Goal: Use online tool/utility: Utilize a website feature to perform a specific function

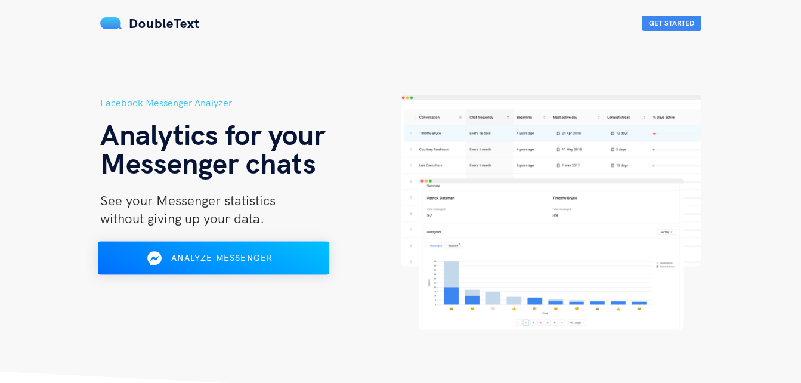
drag, startPoint x: 0, startPoint y: 0, endPoint x: 271, endPoint y: 259, distance: 375.1
click at [271, 259] on span "Analyze Messenger" at bounding box center [221, 257] width 101 height 11
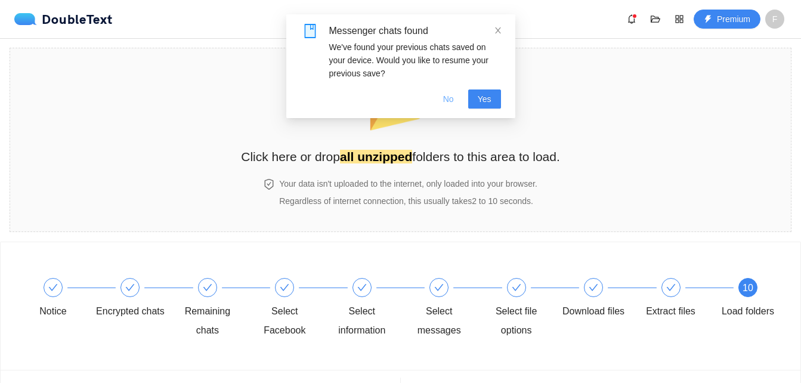
click at [456, 97] on button "No" at bounding box center [449, 98] width 30 height 19
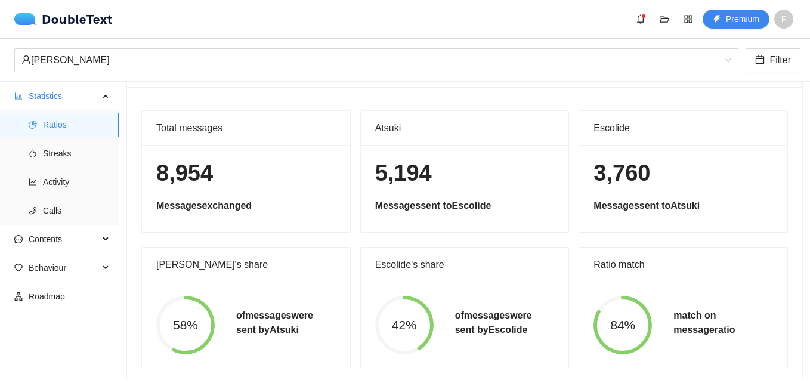
scroll to position [63, 0]
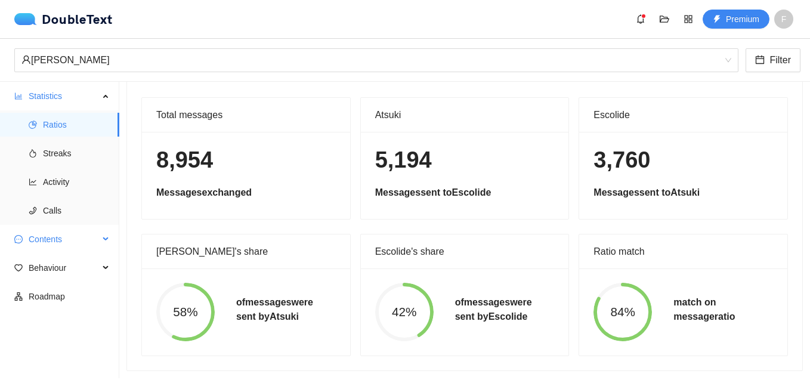
click at [55, 251] on span "Contents" at bounding box center [64, 239] width 70 height 24
click at [63, 154] on span "Streaks" at bounding box center [76, 153] width 67 height 24
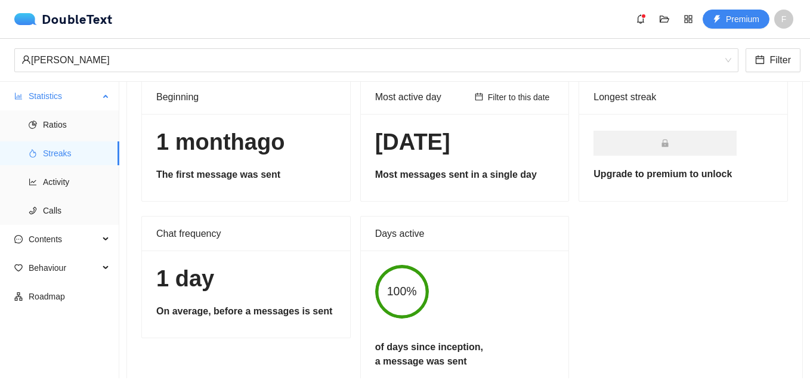
scroll to position [54, 0]
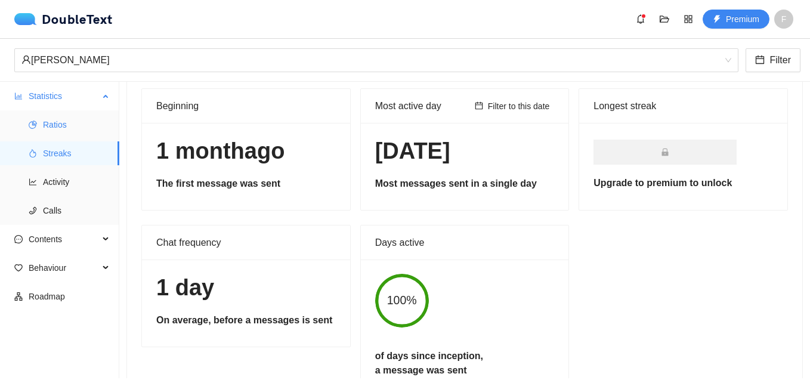
click at [55, 135] on span "Ratios" at bounding box center [76, 125] width 67 height 24
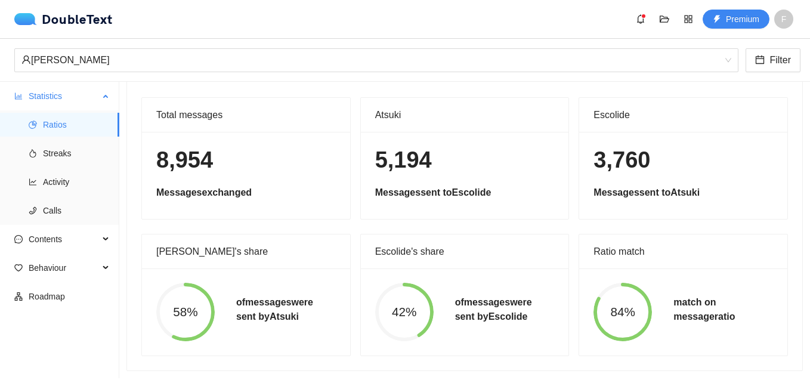
scroll to position [63, 0]
click at [64, 146] on span "Streaks" at bounding box center [76, 153] width 67 height 24
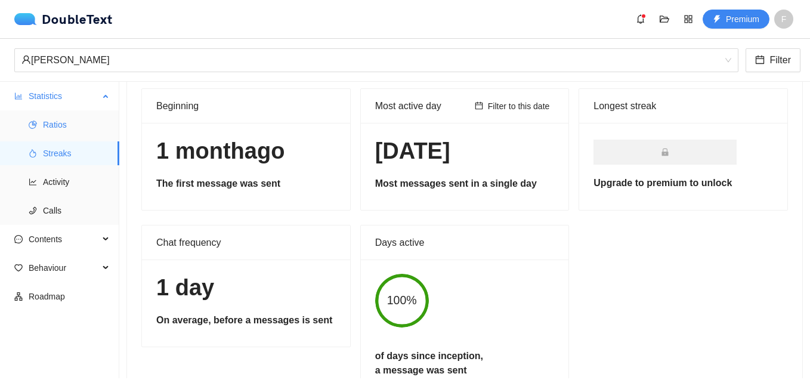
click at [68, 134] on span "Ratios" at bounding box center [76, 125] width 67 height 24
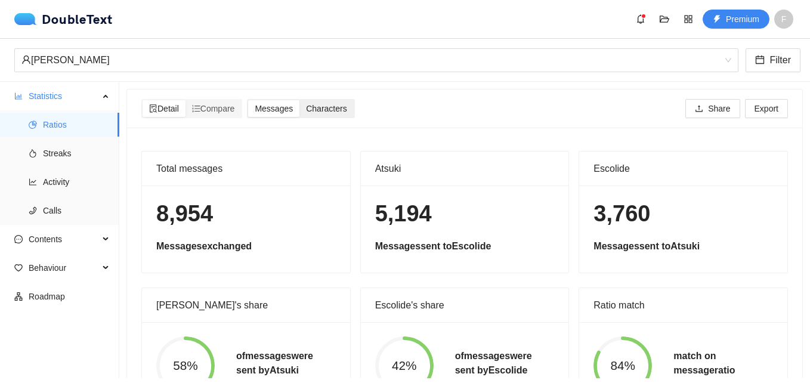
click at [322, 106] on span "Characters" at bounding box center [326, 109] width 41 height 10
click at [299, 100] on input "Characters" at bounding box center [299, 100] width 0 height 0
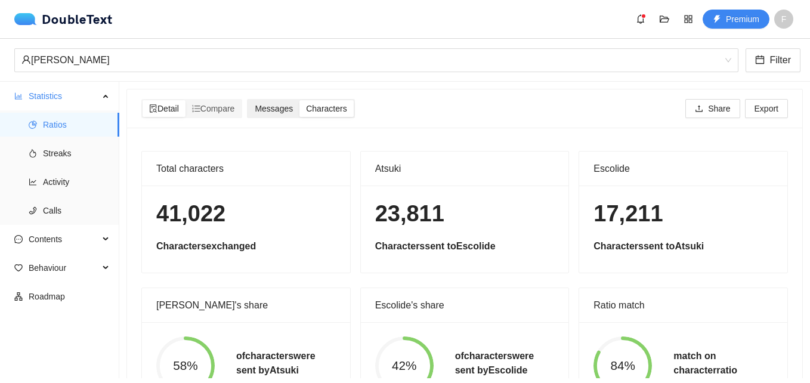
click at [290, 106] on span "Messages" at bounding box center [274, 109] width 38 height 10
click at [248, 100] on input "Messages" at bounding box center [248, 100] width 0 height 0
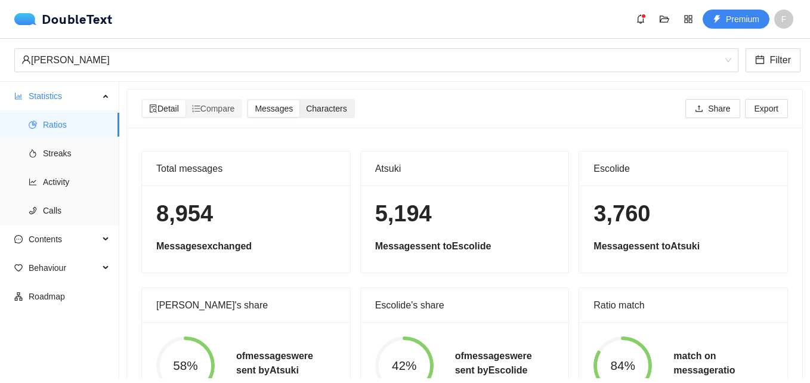
click at [335, 110] on span "Characters" at bounding box center [326, 109] width 41 height 10
click at [299, 100] on input "Characters" at bounding box center [299, 100] width 0 height 0
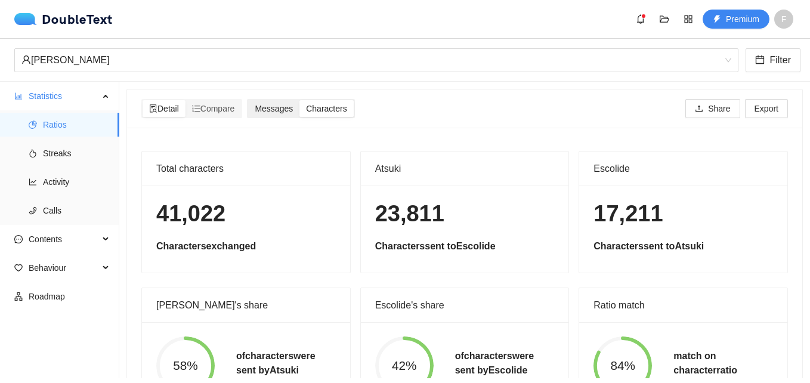
click at [260, 110] on span "Messages" at bounding box center [274, 109] width 38 height 10
click at [248, 100] on input "Messages" at bounding box center [248, 100] width 0 height 0
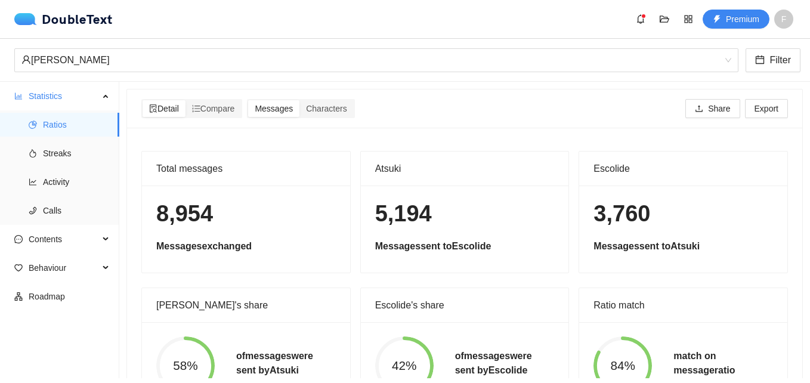
click at [328, 119] on div "Detail Compare Messages Characters Share Export" at bounding box center [464, 108] width 647 height 38
click at [334, 106] on span "Characters" at bounding box center [326, 109] width 41 height 10
click at [299, 100] on input "Characters" at bounding box center [299, 100] width 0 height 0
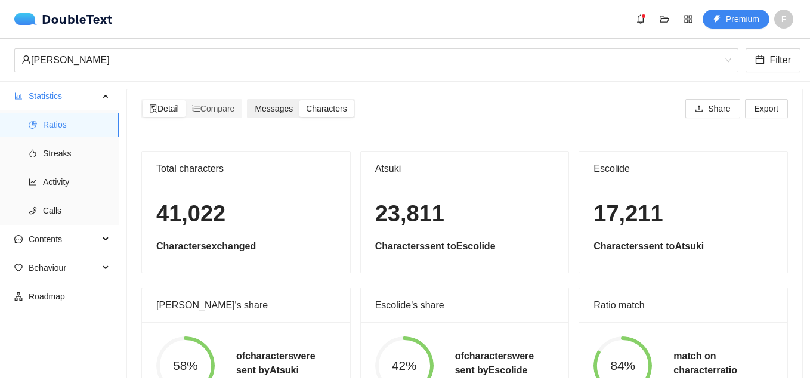
click at [292, 114] on div "Messages" at bounding box center [273, 108] width 51 height 17
click at [248, 100] on input "Messages" at bounding box center [248, 100] width 0 height 0
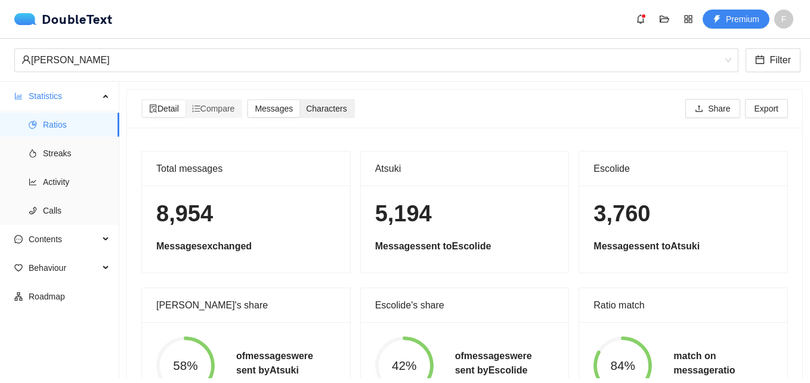
click at [323, 104] on span "Characters" at bounding box center [326, 109] width 41 height 10
click at [299, 100] on input "Characters" at bounding box center [299, 100] width 0 height 0
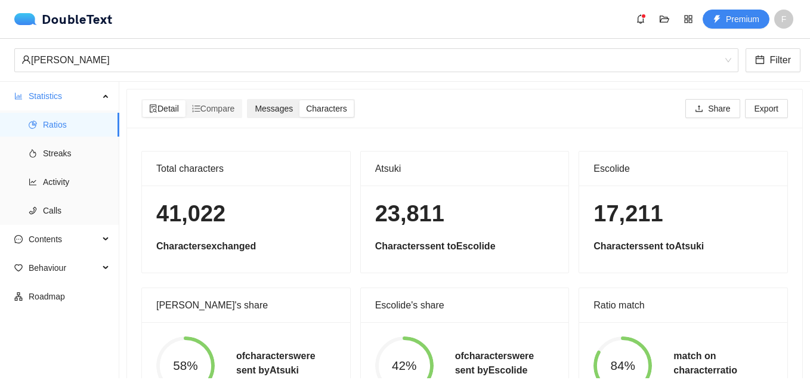
click at [299, 107] on div "Messages" at bounding box center [273, 108] width 51 height 17
click at [248, 100] on input "Messages" at bounding box center [248, 100] width 0 height 0
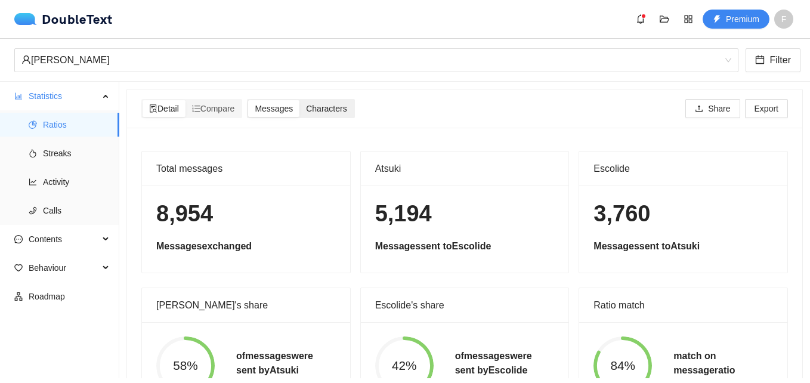
click at [324, 109] on span "Characters" at bounding box center [326, 109] width 41 height 10
click at [299, 100] on input "Characters" at bounding box center [299, 100] width 0 height 0
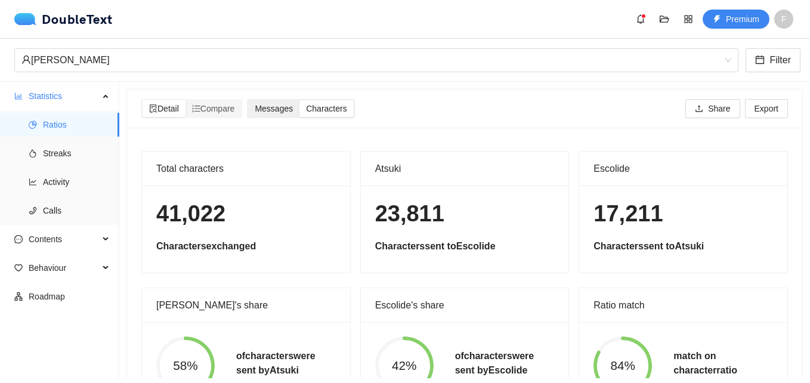
click at [290, 114] on div "Messages" at bounding box center [273, 108] width 51 height 17
click at [248, 100] on input "Messages" at bounding box center [248, 100] width 0 height 0
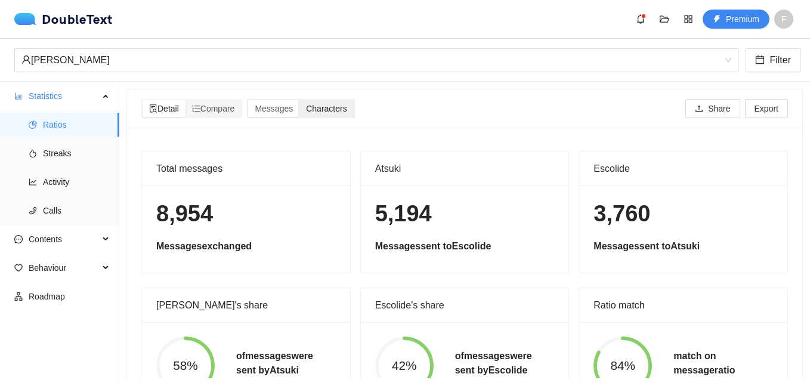
click at [325, 114] on div "Characters" at bounding box center [326, 108] width 54 height 17
click at [299, 100] on input "Characters" at bounding box center [299, 100] width 0 height 0
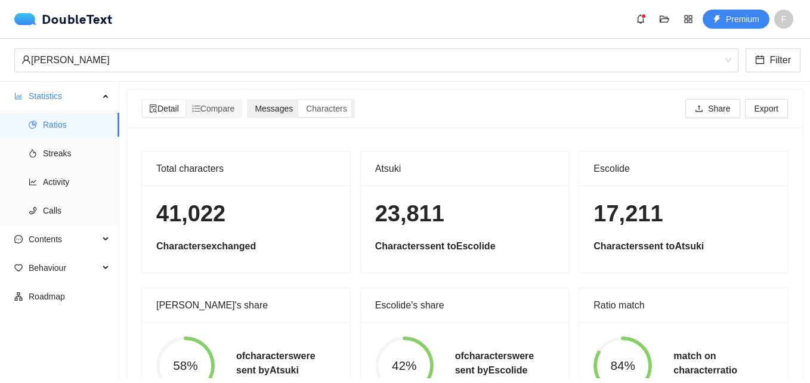
click at [271, 115] on div "Messages" at bounding box center [273, 108] width 51 height 17
click at [248, 100] on input "Messages" at bounding box center [248, 100] width 0 height 0
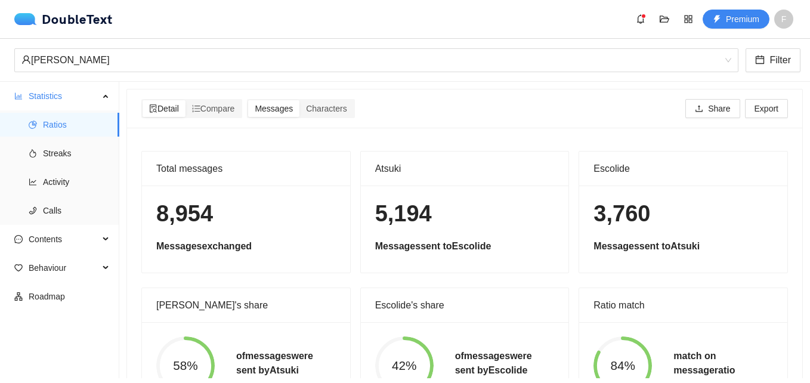
click at [331, 119] on div "Detail Compare Messages Characters Share Export" at bounding box center [464, 108] width 647 height 38
click at [319, 115] on div "Characters" at bounding box center [326, 108] width 54 height 17
click at [299, 100] on input "Characters" at bounding box center [299, 100] width 0 height 0
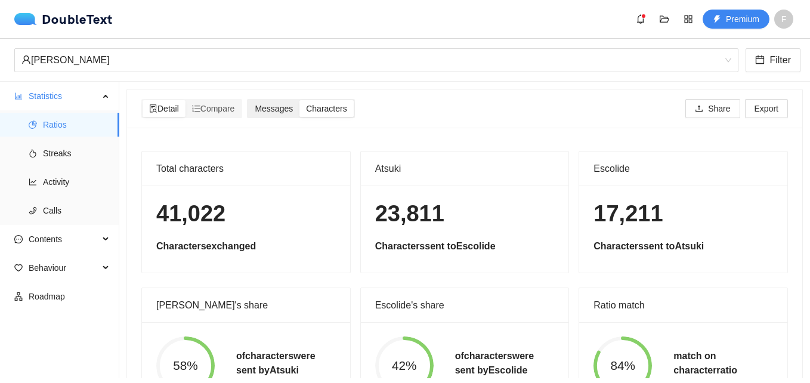
click at [280, 115] on div "Messages" at bounding box center [273, 108] width 51 height 17
click at [248, 100] on input "Messages" at bounding box center [248, 100] width 0 height 0
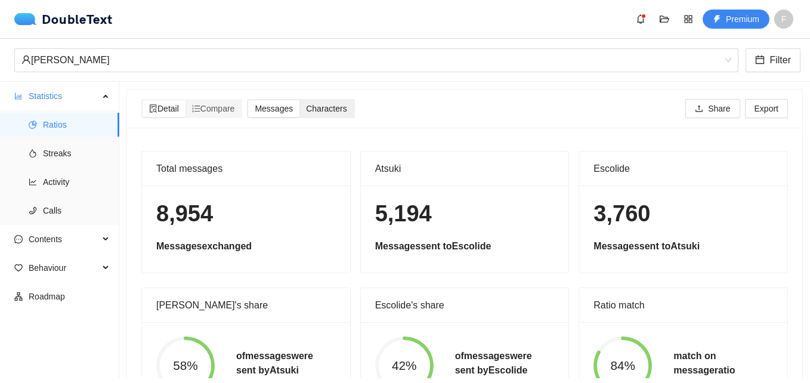
click at [334, 113] on span "Characters" at bounding box center [326, 109] width 41 height 10
click at [299, 100] on input "Characters" at bounding box center [299, 100] width 0 height 0
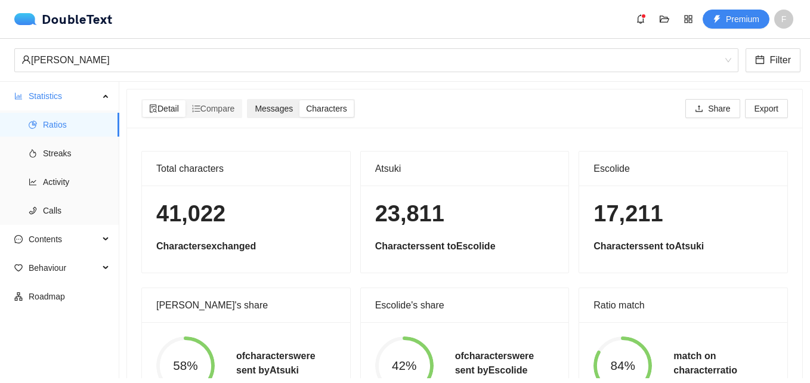
click at [284, 113] on span "Messages" at bounding box center [274, 109] width 38 height 10
click at [248, 100] on input "Messages" at bounding box center [248, 100] width 0 height 0
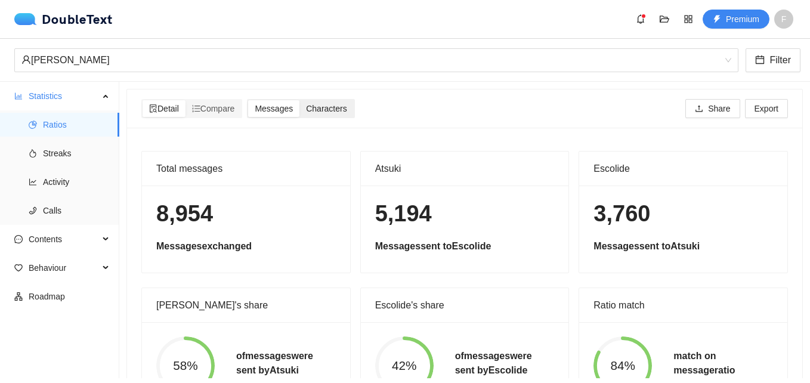
click at [343, 112] on span "Characters" at bounding box center [326, 109] width 41 height 10
click at [299, 100] on input "Characters" at bounding box center [299, 100] width 0 height 0
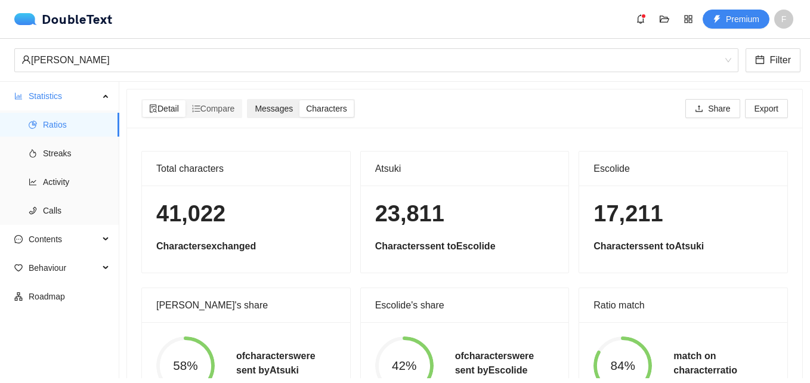
click at [291, 110] on span "Messages" at bounding box center [274, 109] width 38 height 10
click at [248, 100] on input "Messages" at bounding box center [248, 100] width 0 height 0
